Goal: Check status

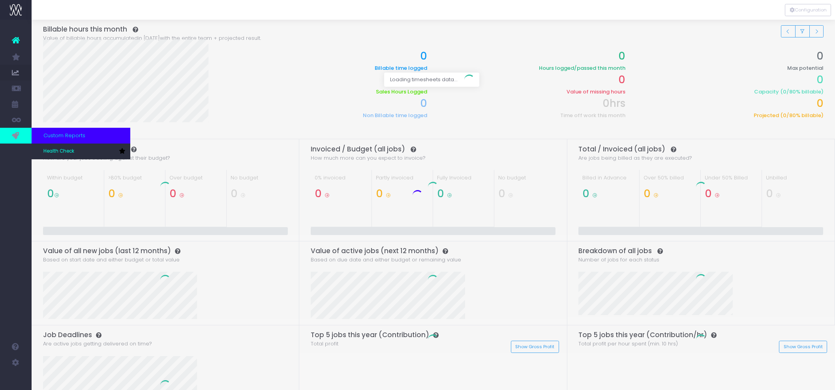
click at [20, 135] on link at bounding box center [16, 136] width 32 height 16
click at [41, 152] on link "Health Check" at bounding box center [81, 152] width 99 height 16
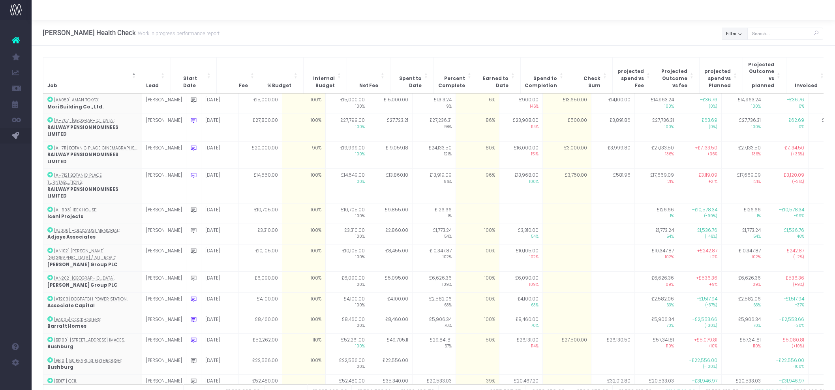
click at [739, 33] on button "Filter" at bounding box center [735, 34] width 26 height 12
click at [735, 49] on span at bounding box center [733, 51] width 7 height 7
click at [741, 49] on input "All" at bounding box center [743, 49] width 5 height 5
checkbox input "false"
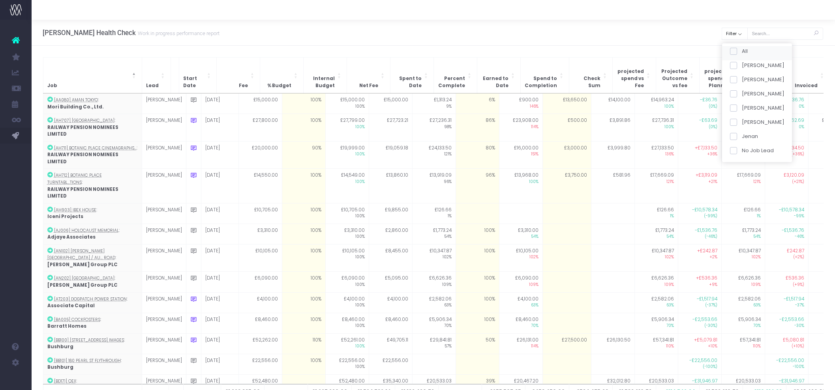
checkbox input "false"
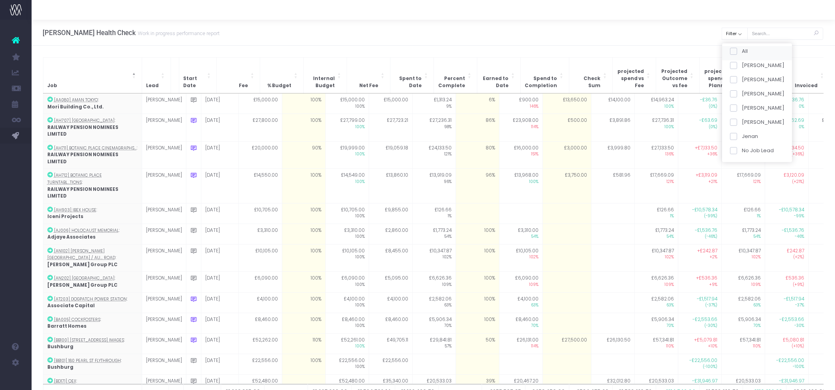
checkbox input "false"
click at [737, 65] on span at bounding box center [733, 65] width 7 height 7
click at [741, 65] on input "[PERSON_NAME]" at bounding box center [743, 64] width 5 height 5
checkbox input "true"
click at [739, 168] on button "Apply" at bounding box center [740, 165] width 24 height 13
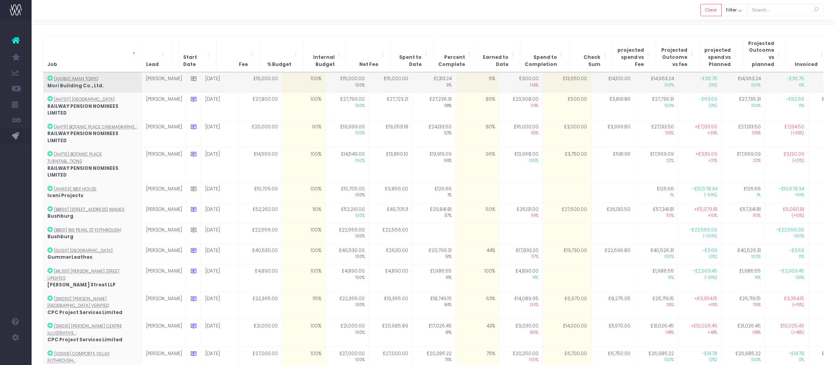
scroll to position [33, 0]
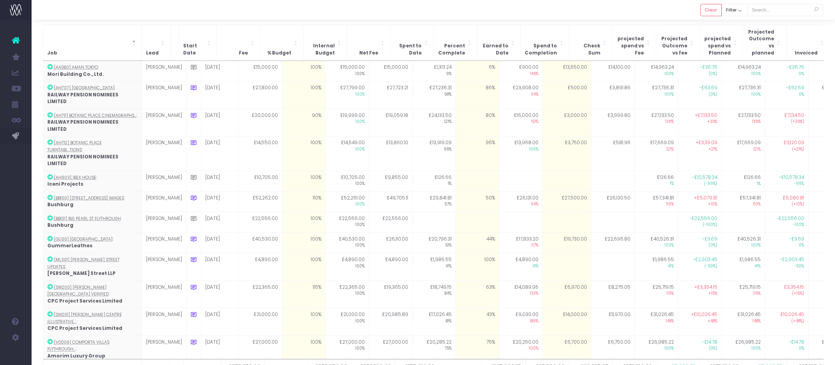
click at [114, 17] on div at bounding box center [433, 10] width 803 height 20
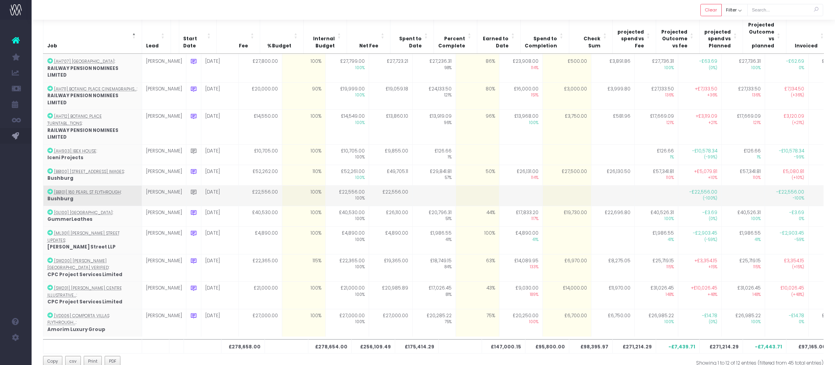
scroll to position [43, 0]
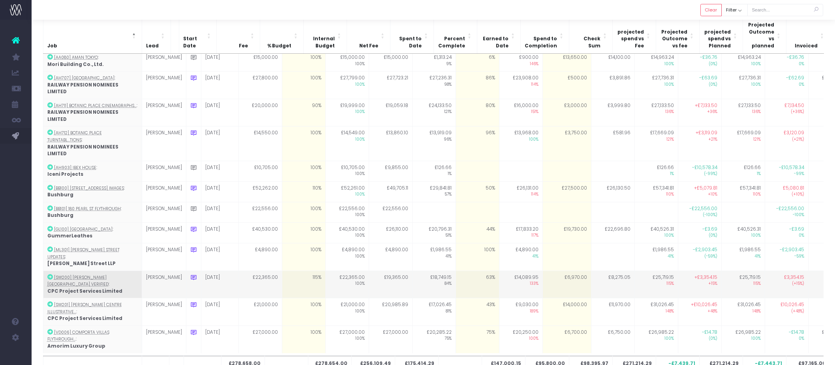
click at [190, 274] on icon at bounding box center [193, 277] width 7 height 7
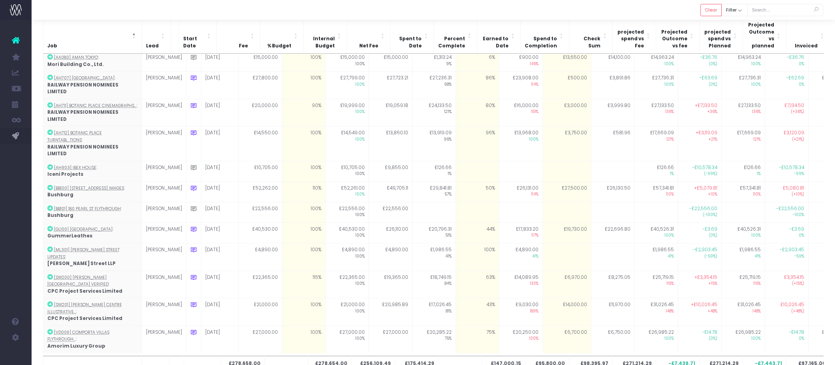
click at [160, 308] on div "£278,658.00 £278,654.00 £256,109.49 £175,414.29 £147,000.15 £95,800.00 £98,395.…" at bounding box center [433, 203] width 781 height 305
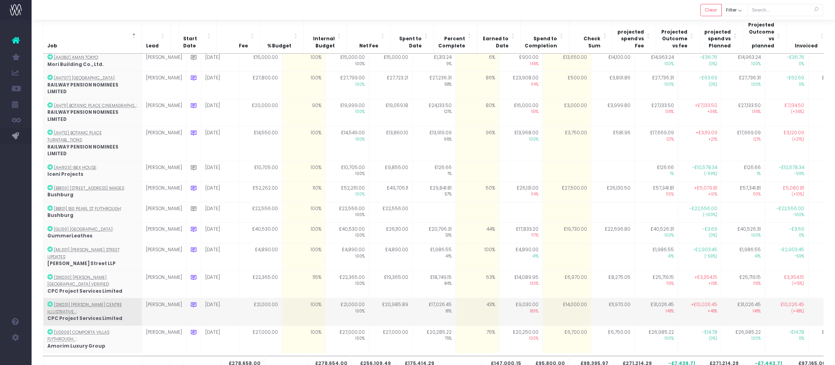
click at [190, 301] on icon at bounding box center [193, 304] width 7 height 7
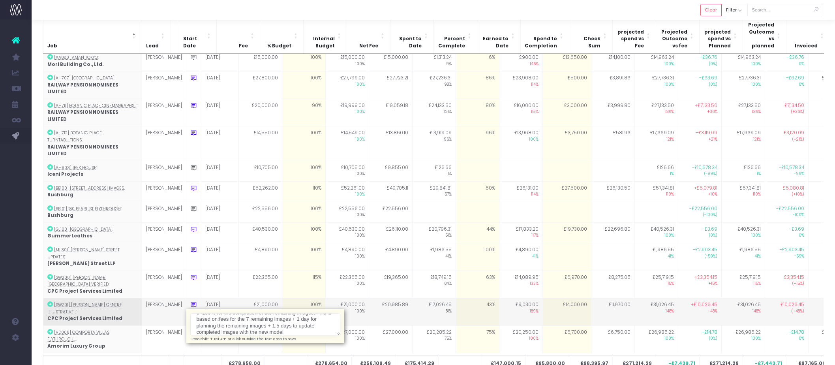
scroll to position [19, 0]
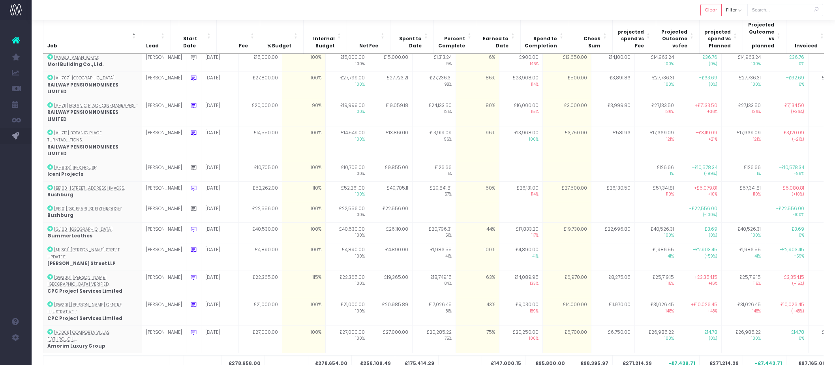
click at [242, 316] on div "£278,658.00 £278,654.00 £256,109.49 £175,414.29 £147,000.15 £95,800.00 £98,395.…" at bounding box center [433, 203] width 781 height 305
click at [713, 8] on button "Clear" at bounding box center [710, 10] width 21 height 12
checkbox input "true"
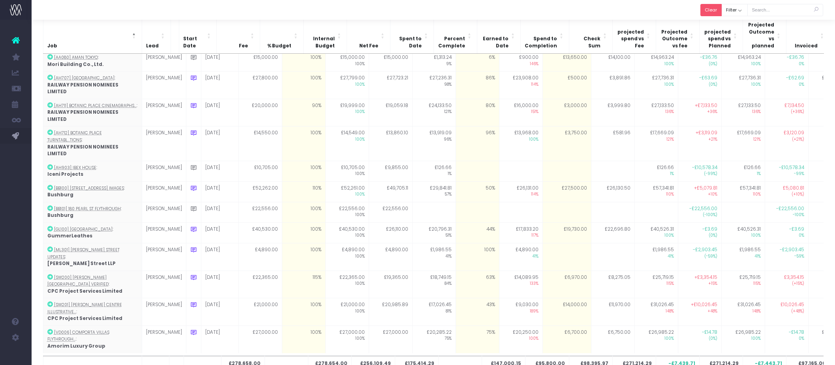
checkbox input "true"
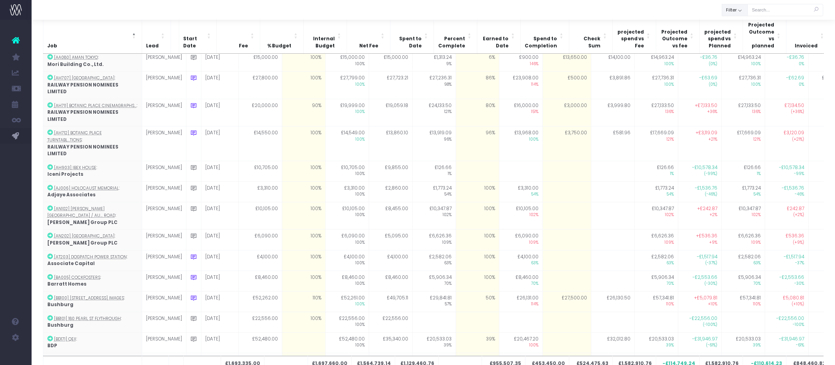
click at [739, 11] on button "Filter" at bounding box center [735, 10] width 26 height 12
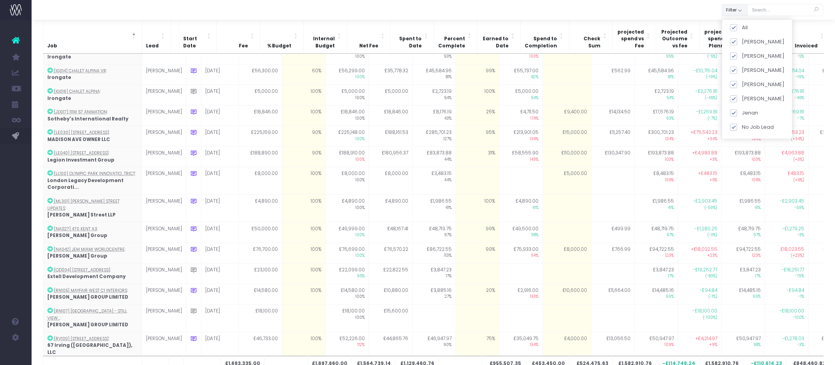
scroll to position [641, 0]
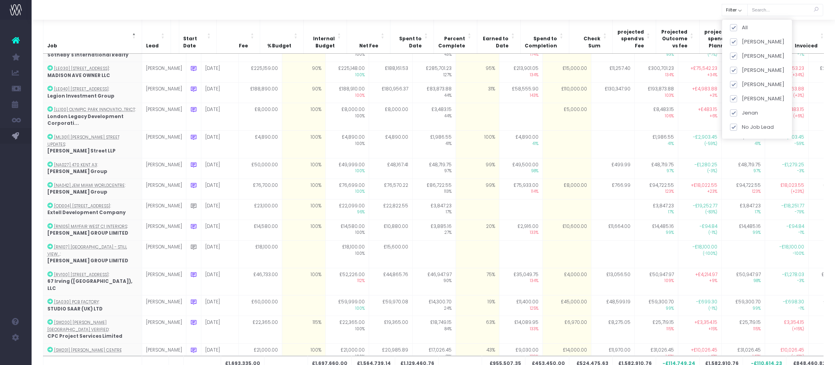
click at [574, 13] on div at bounding box center [433, 10] width 803 height 20
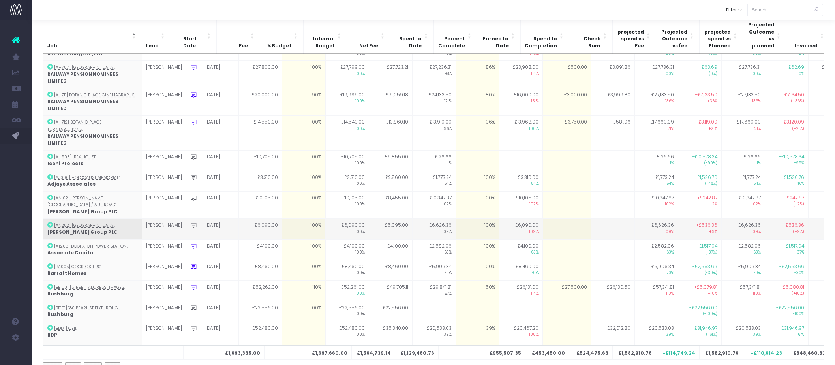
scroll to position [0, 0]
